Goal: Task Accomplishment & Management: Use online tool/utility

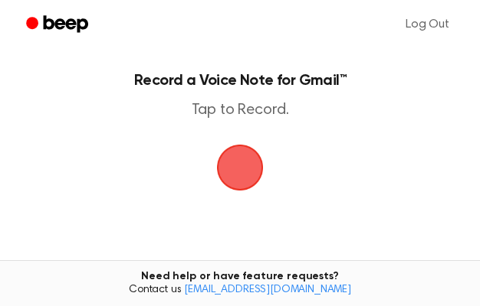
click at [229, 173] on span "button" at bounding box center [240, 168] width 50 height 50
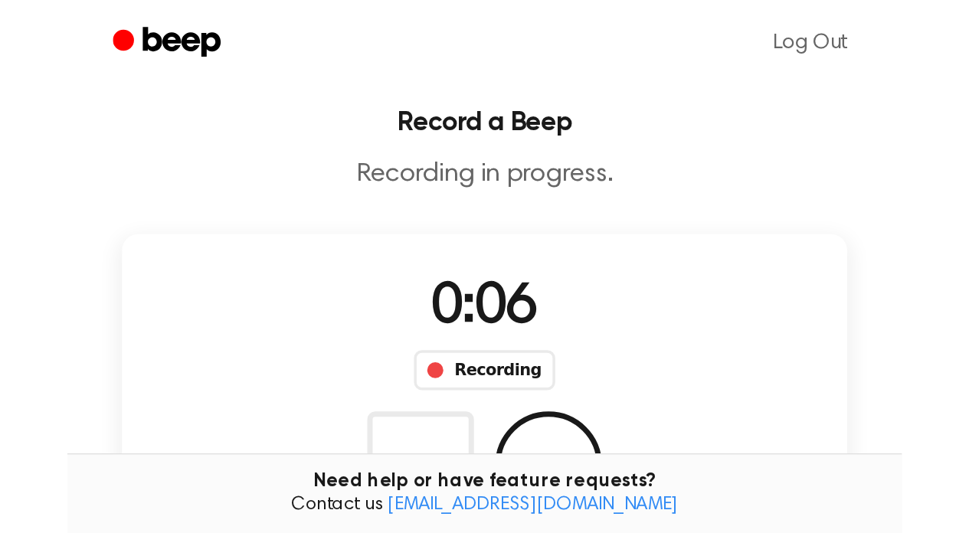
scroll to position [15, 0]
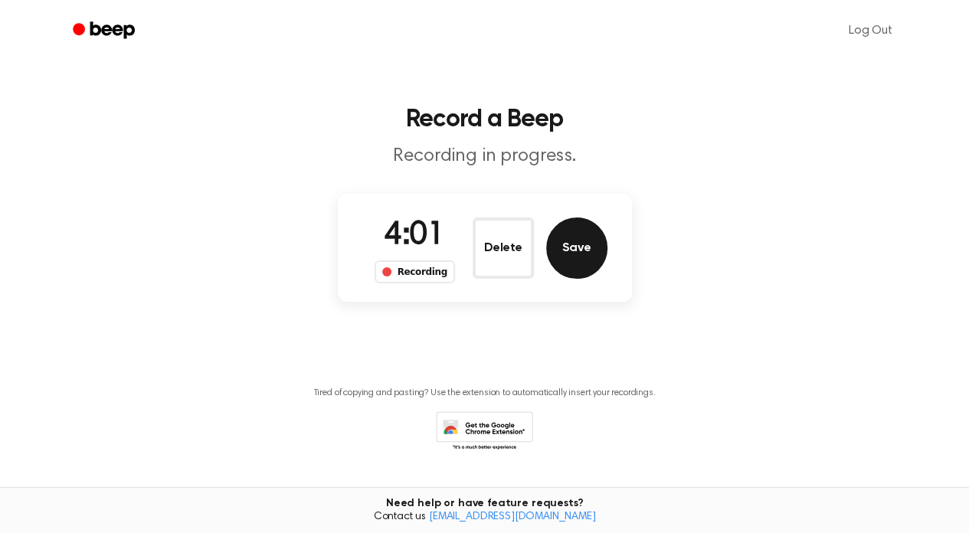
click at [479, 248] on button "Save" at bounding box center [576, 248] width 61 height 61
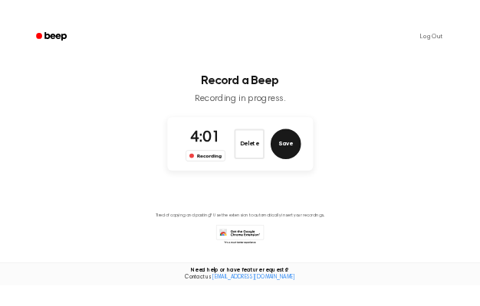
scroll to position [0, 0]
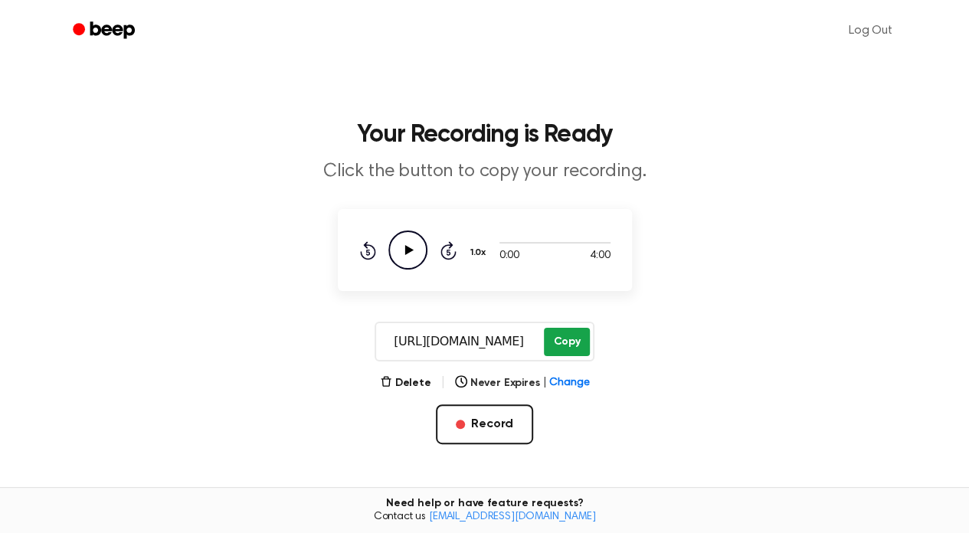
click at [479, 306] on button "Copy" at bounding box center [566, 342] width 45 height 28
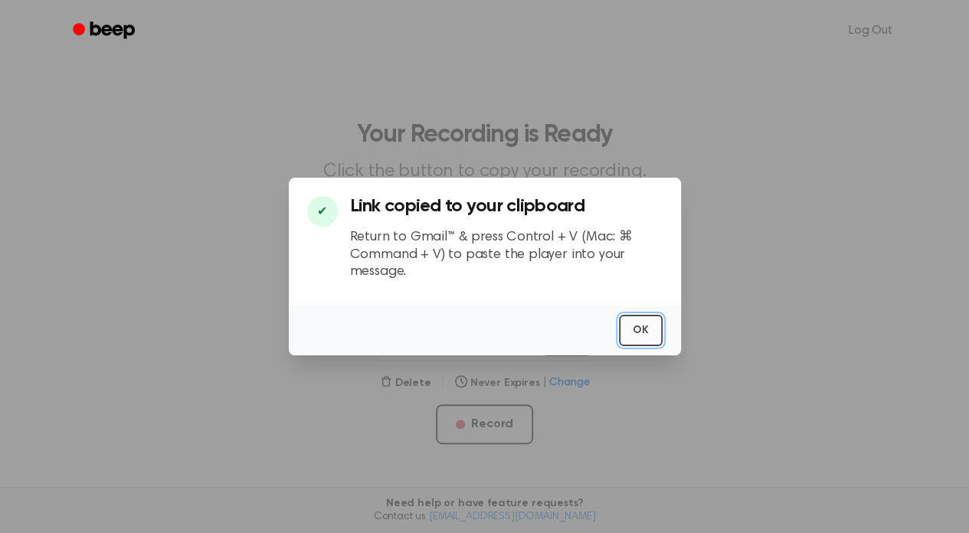
click at [479, 306] on button "OK" at bounding box center [641, 330] width 44 height 31
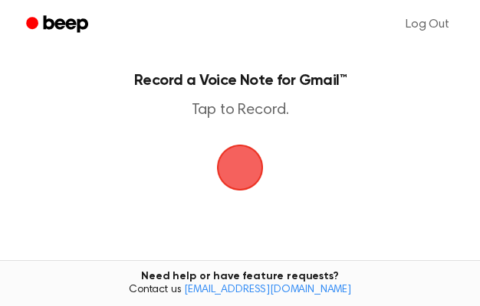
click at [237, 176] on span "button" at bounding box center [239, 167] width 57 height 57
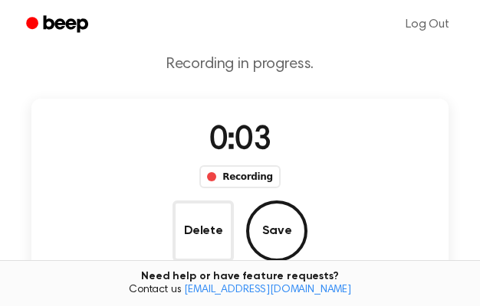
scroll to position [47, 0]
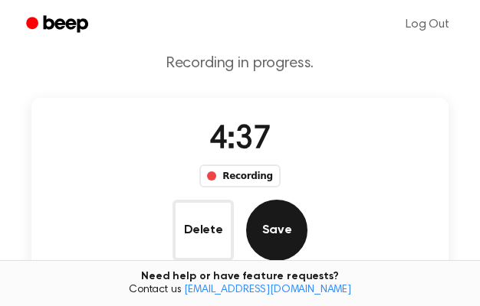
click at [307, 200] on button "Save" at bounding box center [276, 230] width 61 height 61
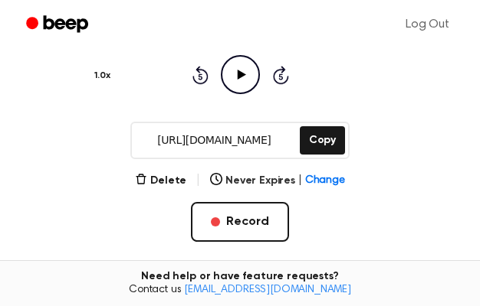
scroll to position [174, 0]
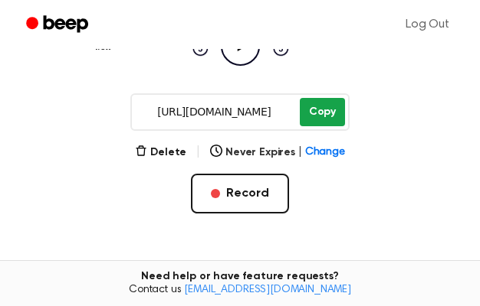
click at [312, 119] on button "Copy" at bounding box center [322, 112] width 45 height 28
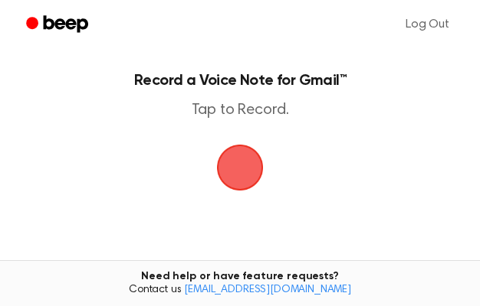
click at [240, 175] on span "button" at bounding box center [239, 167] width 43 height 43
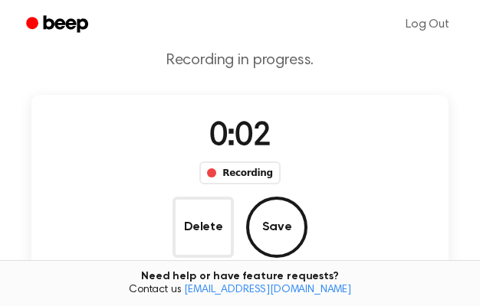
scroll to position [51, 0]
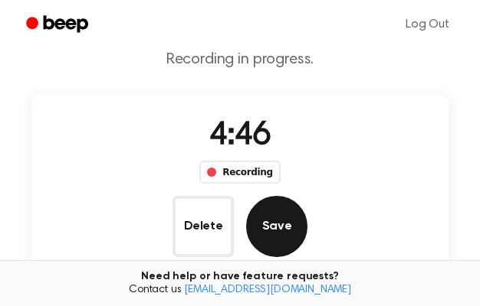
click at [307, 196] on button "Save" at bounding box center [276, 226] width 61 height 61
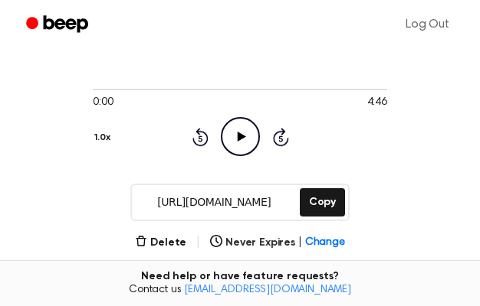
scroll to position [83, 0]
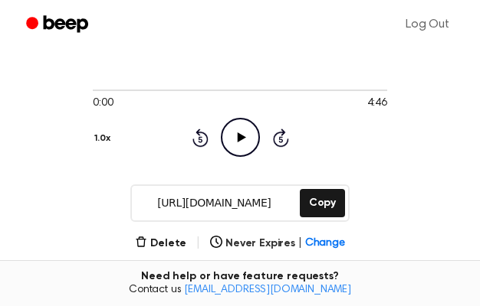
click at [221, 118] on icon "Play Audio" at bounding box center [240, 137] width 39 height 39
click at [325, 202] on button "Copy" at bounding box center [322, 203] width 45 height 28
click at [221, 118] on icon "Pause Audio" at bounding box center [240, 137] width 39 height 39
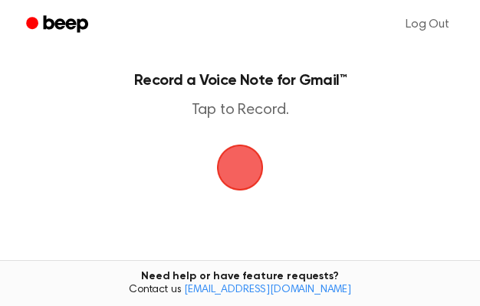
click at [244, 173] on span "button" at bounding box center [240, 168] width 79 height 79
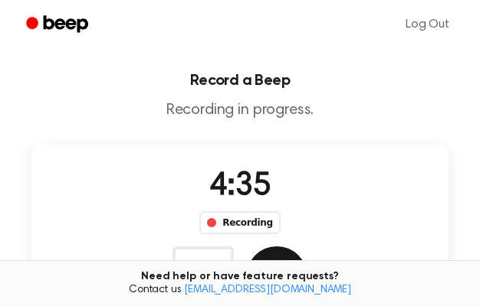
click at [307, 247] on button "Save" at bounding box center [276, 277] width 61 height 61
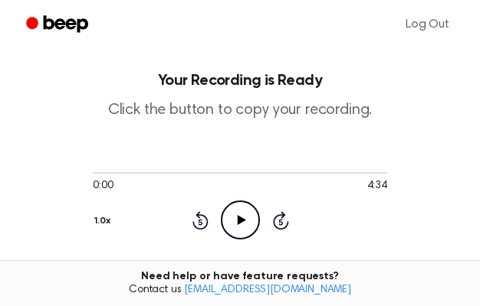
click at [221, 201] on icon "Play Audio" at bounding box center [240, 220] width 39 height 39
click at [237, 215] on icon at bounding box center [240, 220] width 7 height 10
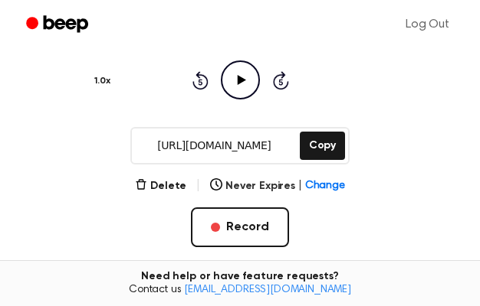
scroll to position [141, 0]
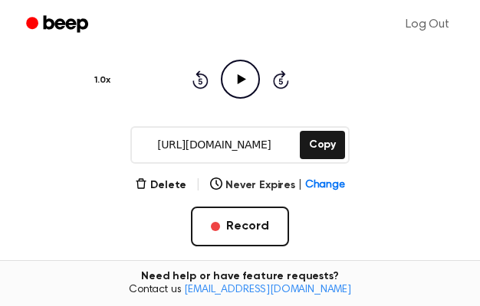
click at [221, 61] on icon "Play Audio" at bounding box center [240, 79] width 39 height 39
click at [221, 61] on icon "Pause Audio" at bounding box center [240, 79] width 39 height 39
click at [330, 144] on button "Copy" at bounding box center [322, 145] width 45 height 28
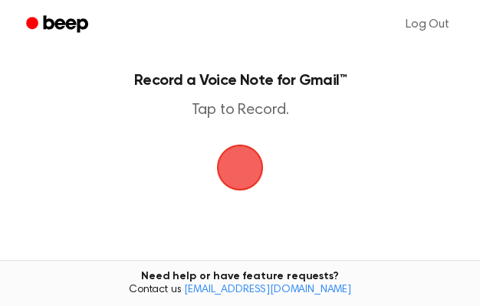
click at [247, 177] on span "button" at bounding box center [239, 167] width 43 height 43
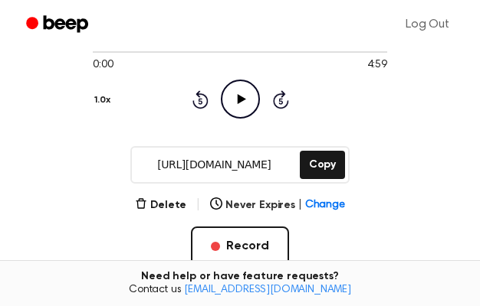
scroll to position [121, 0]
click at [237, 94] on icon at bounding box center [241, 99] width 8 height 10
click at [221, 84] on icon "Pause Audio" at bounding box center [240, 99] width 39 height 39
click at [314, 168] on button "Copy" at bounding box center [322, 165] width 45 height 28
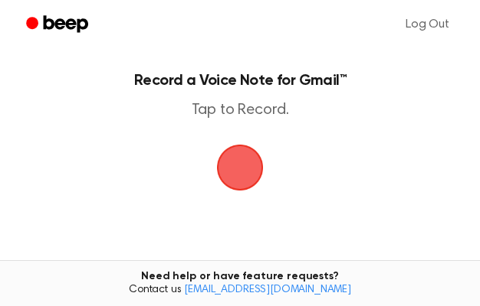
click at [234, 189] on span "button" at bounding box center [239, 167] width 43 height 43
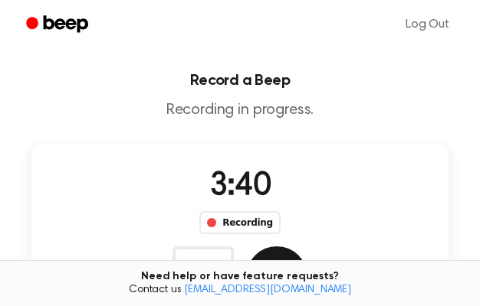
click at [307, 247] on button "Save" at bounding box center [276, 277] width 61 height 61
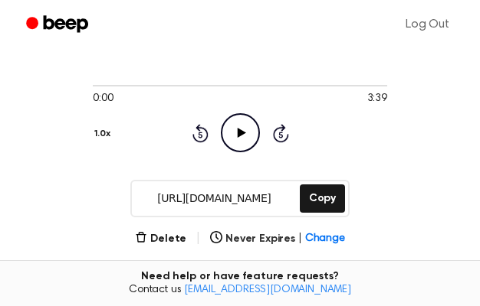
scroll to position [89, 0]
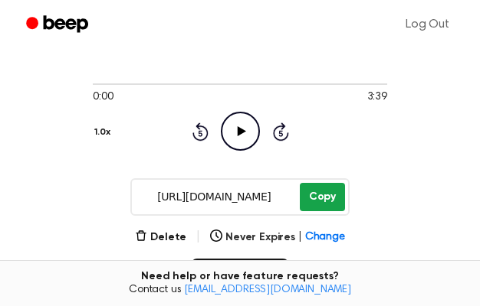
click at [316, 197] on button "Copy" at bounding box center [322, 197] width 45 height 28
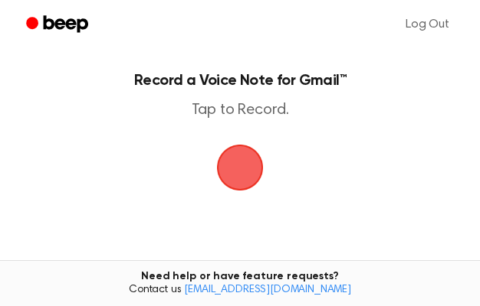
click at [254, 186] on span "button" at bounding box center [239, 167] width 43 height 43
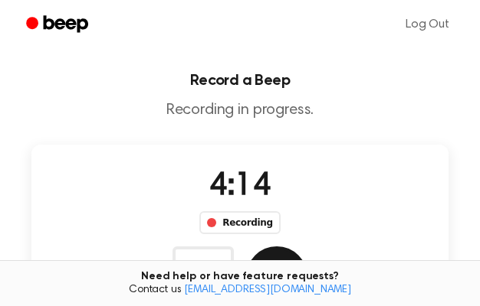
click at [307, 247] on button "Save" at bounding box center [276, 277] width 61 height 61
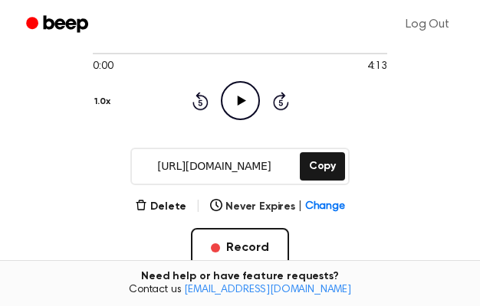
scroll to position [129, 0]
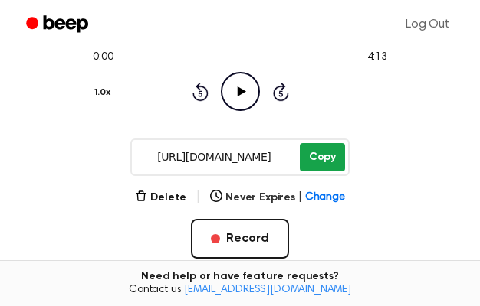
click at [317, 159] on button "Copy" at bounding box center [322, 157] width 45 height 28
